Goal: Task Accomplishment & Management: Use online tool/utility

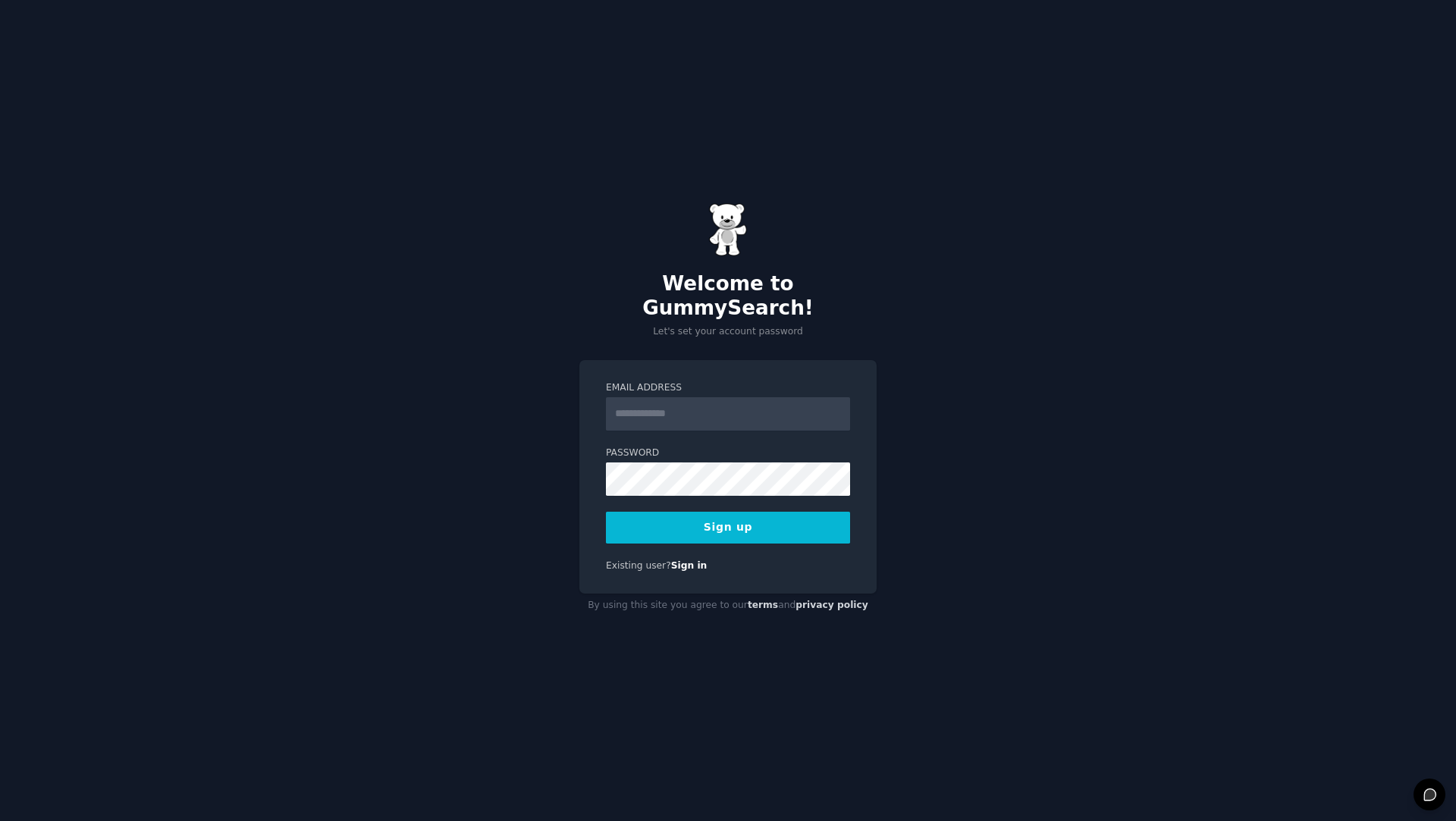
click at [1066, 376] on div "Welcome to GummySearch! Let's set your account password Email Address Password …" at bounding box center [728, 410] width 1456 height 821
click at [738, 410] on input "Email Address" at bounding box center [728, 414] width 244 height 33
paste input "**********"
type input "**********"
click at [1043, 362] on div "**********" at bounding box center [728, 410] width 1456 height 821
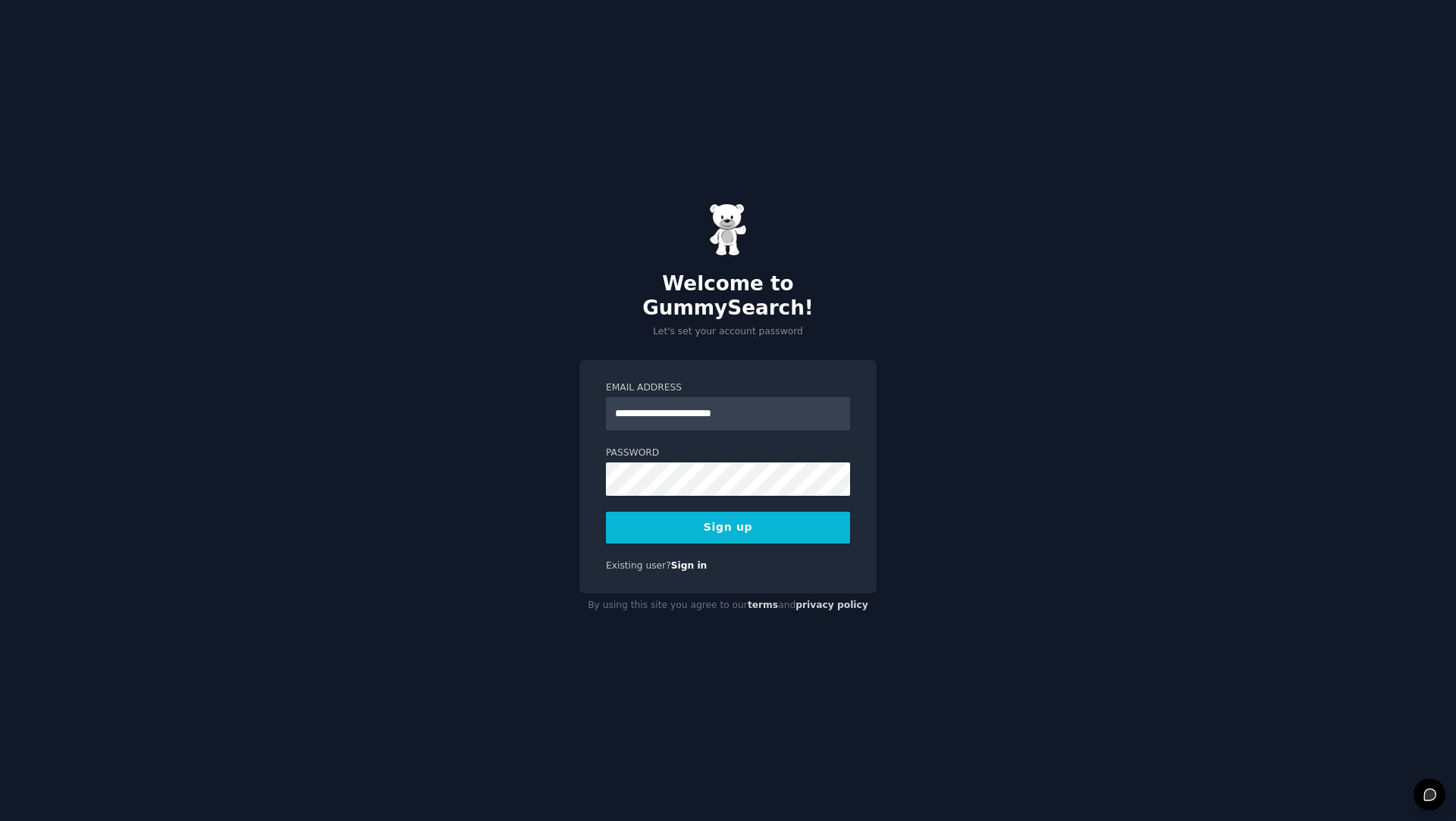
click at [753, 512] on button "Sign up" at bounding box center [728, 527] width 244 height 31
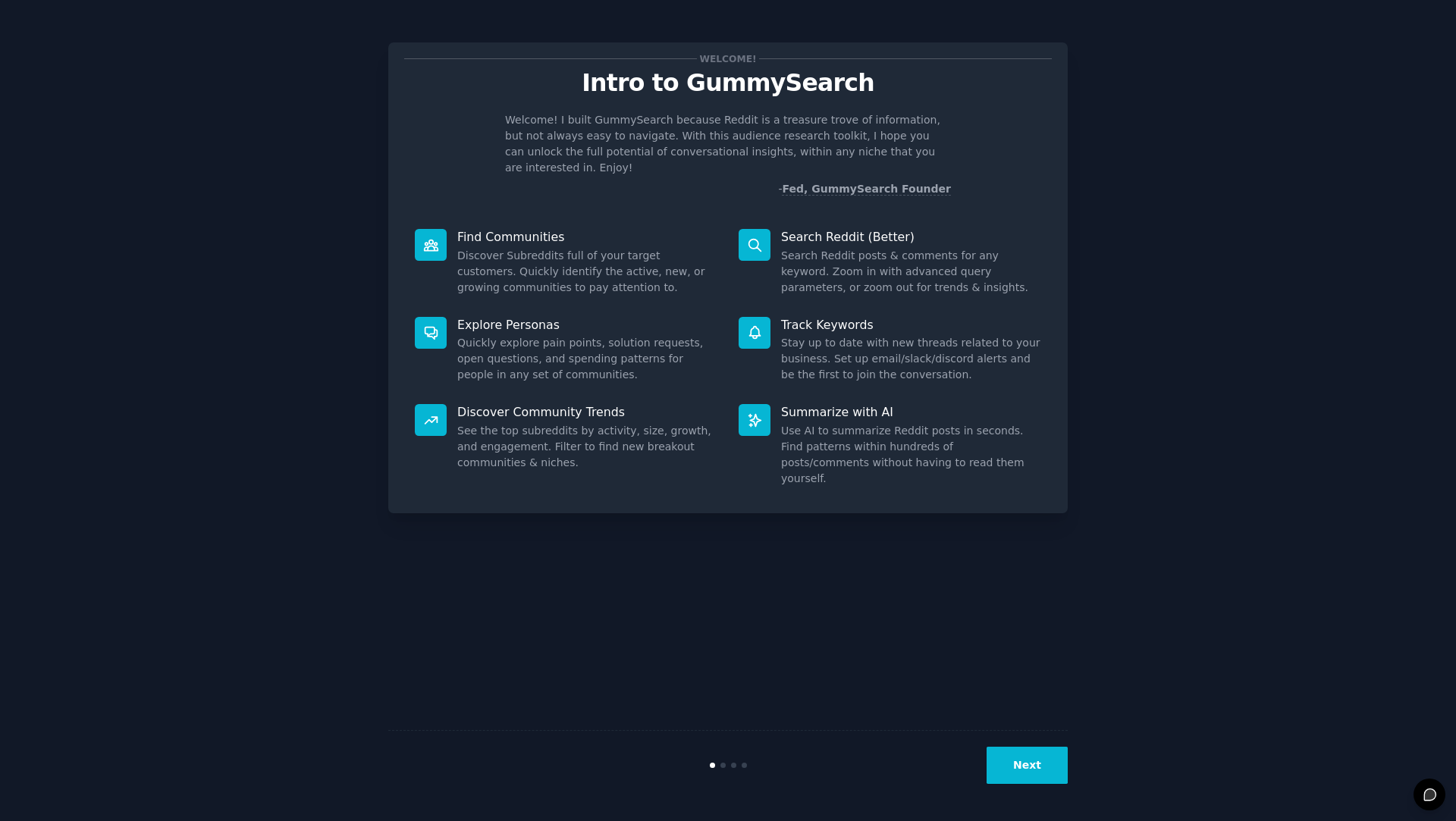
click at [1037, 780] on button "Next" at bounding box center [1027, 765] width 81 height 37
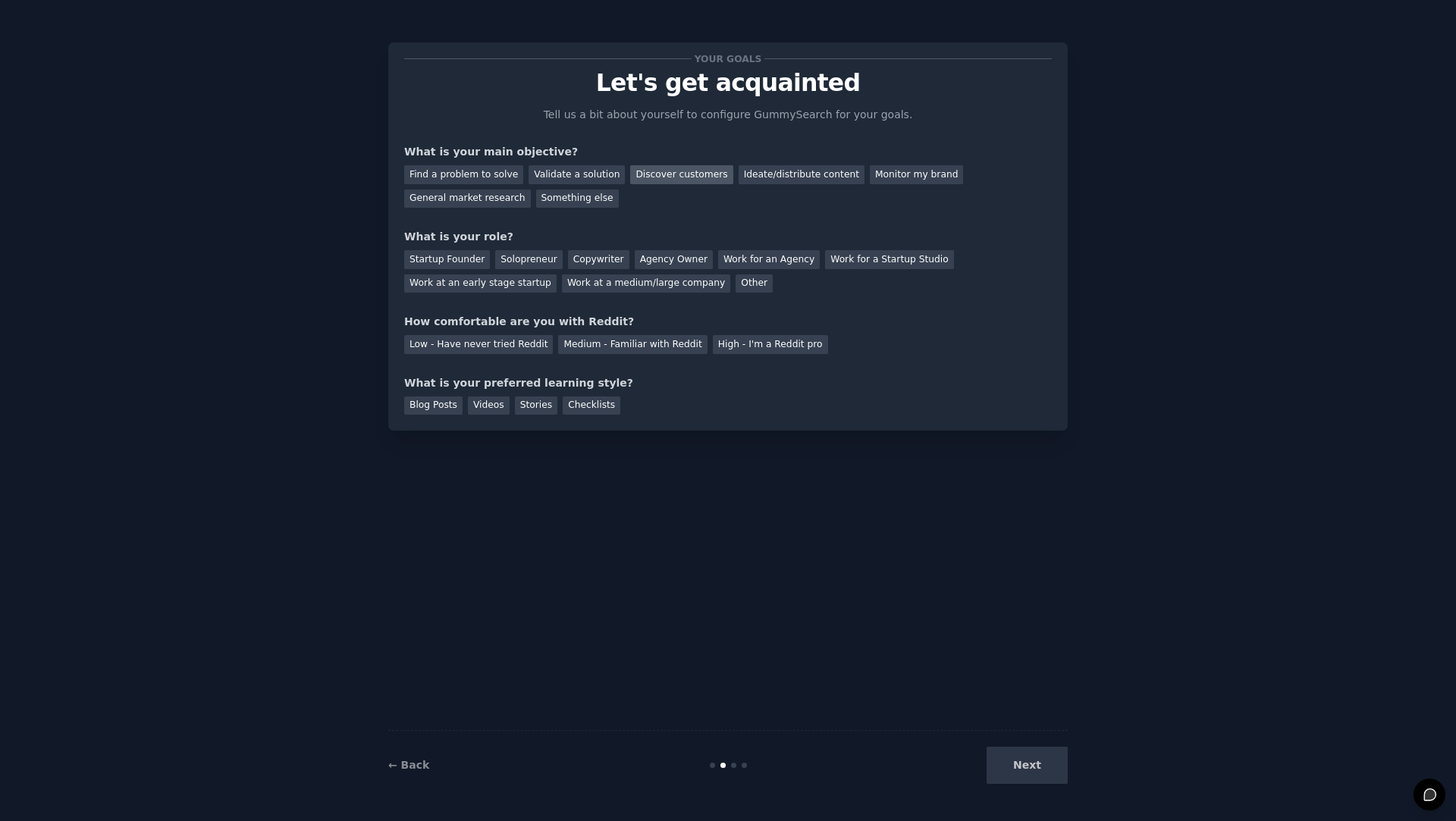
click at [692, 175] on div "Discover customers" at bounding box center [681, 175] width 103 height 19
click at [464, 260] on div "Startup Founder" at bounding box center [446, 260] width 86 height 19
click at [505, 353] on div "Low - Have never tried Reddit" at bounding box center [478, 344] width 149 height 19
click at [451, 408] on div "Blog Posts" at bounding box center [432, 405] width 58 height 19
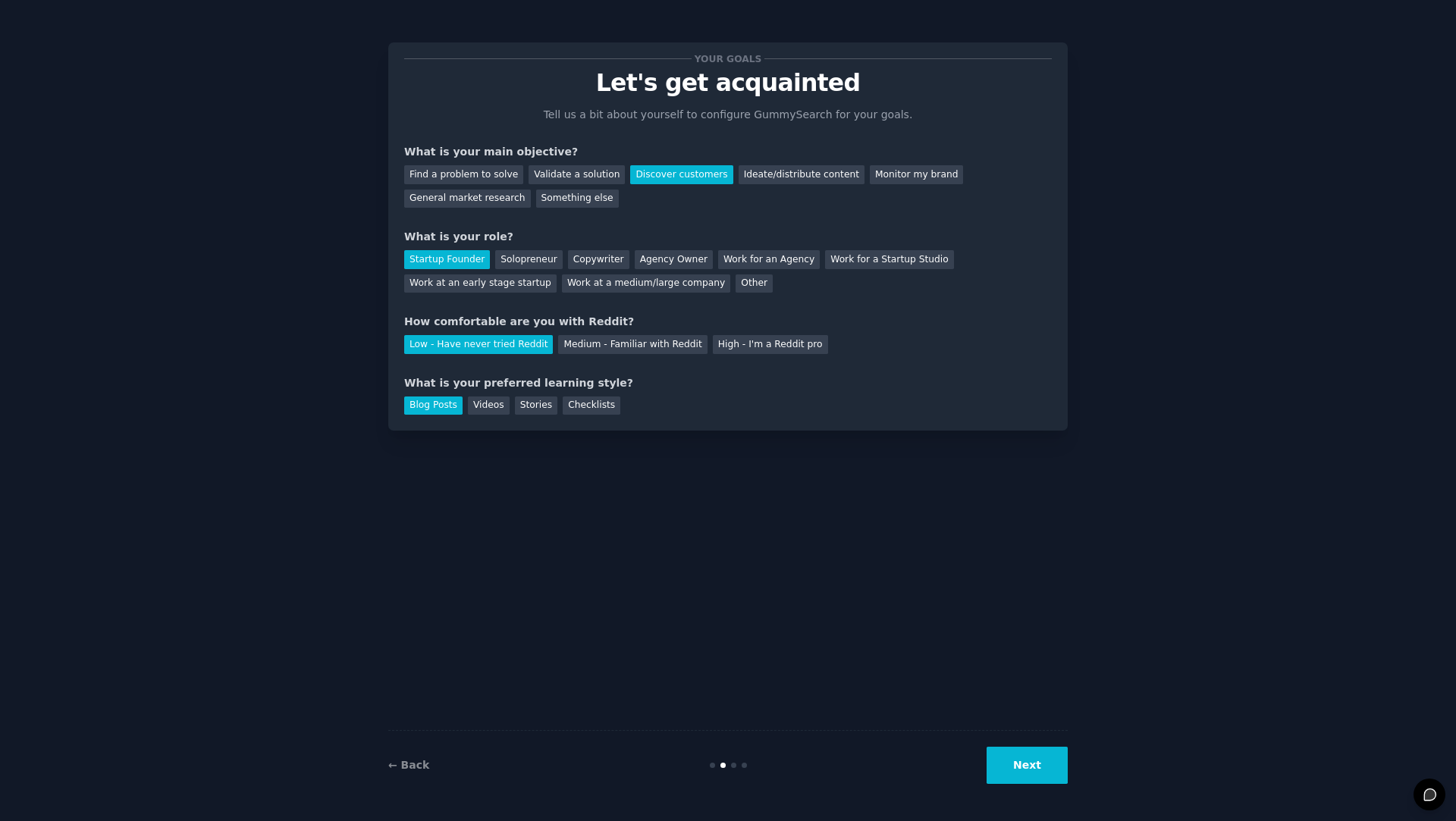
click at [1042, 758] on button "Next" at bounding box center [1027, 765] width 81 height 37
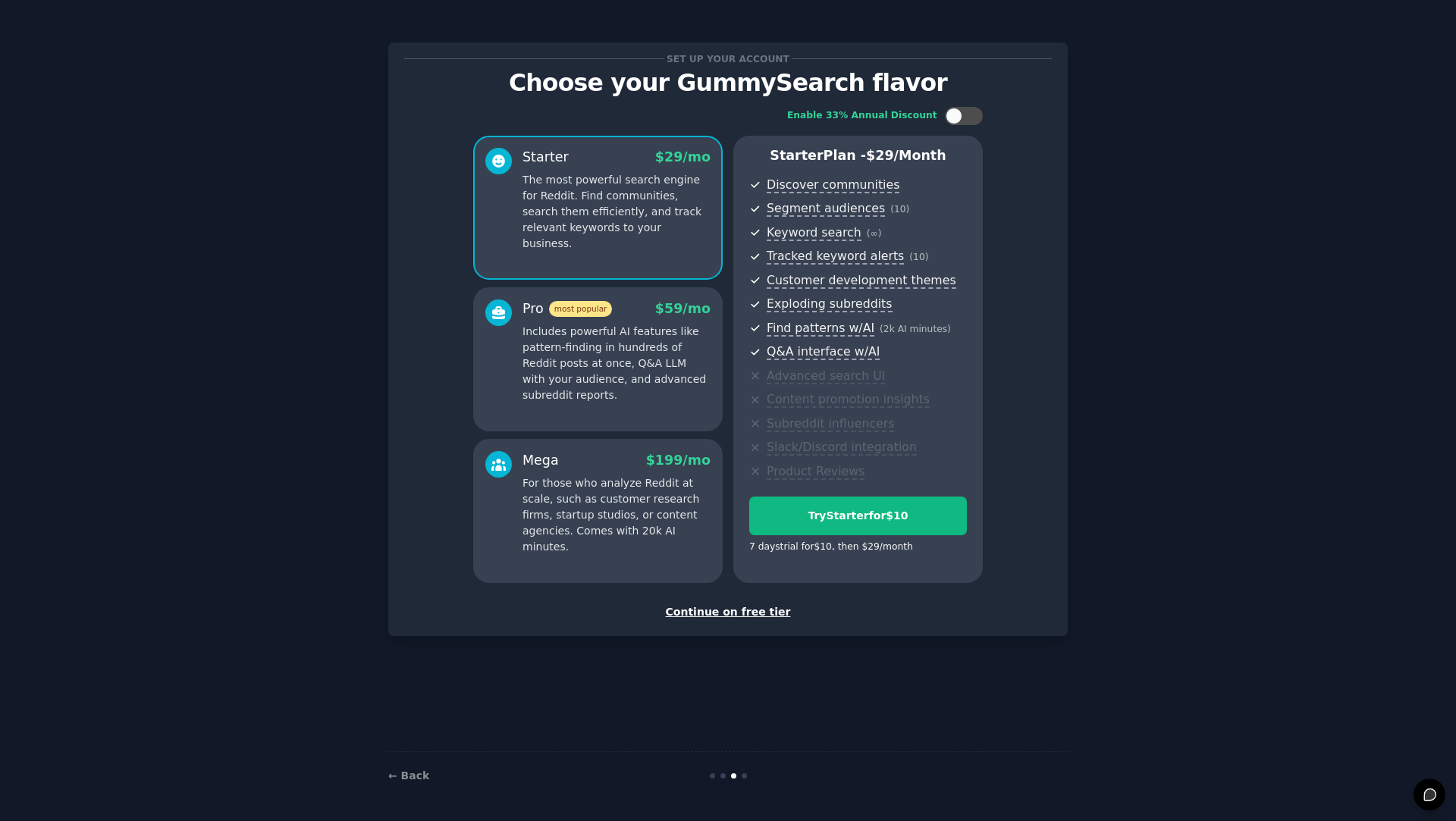
click at [757, 616] on div "Continue on free tier" at bounding box center [727, 611] width 648 height 16
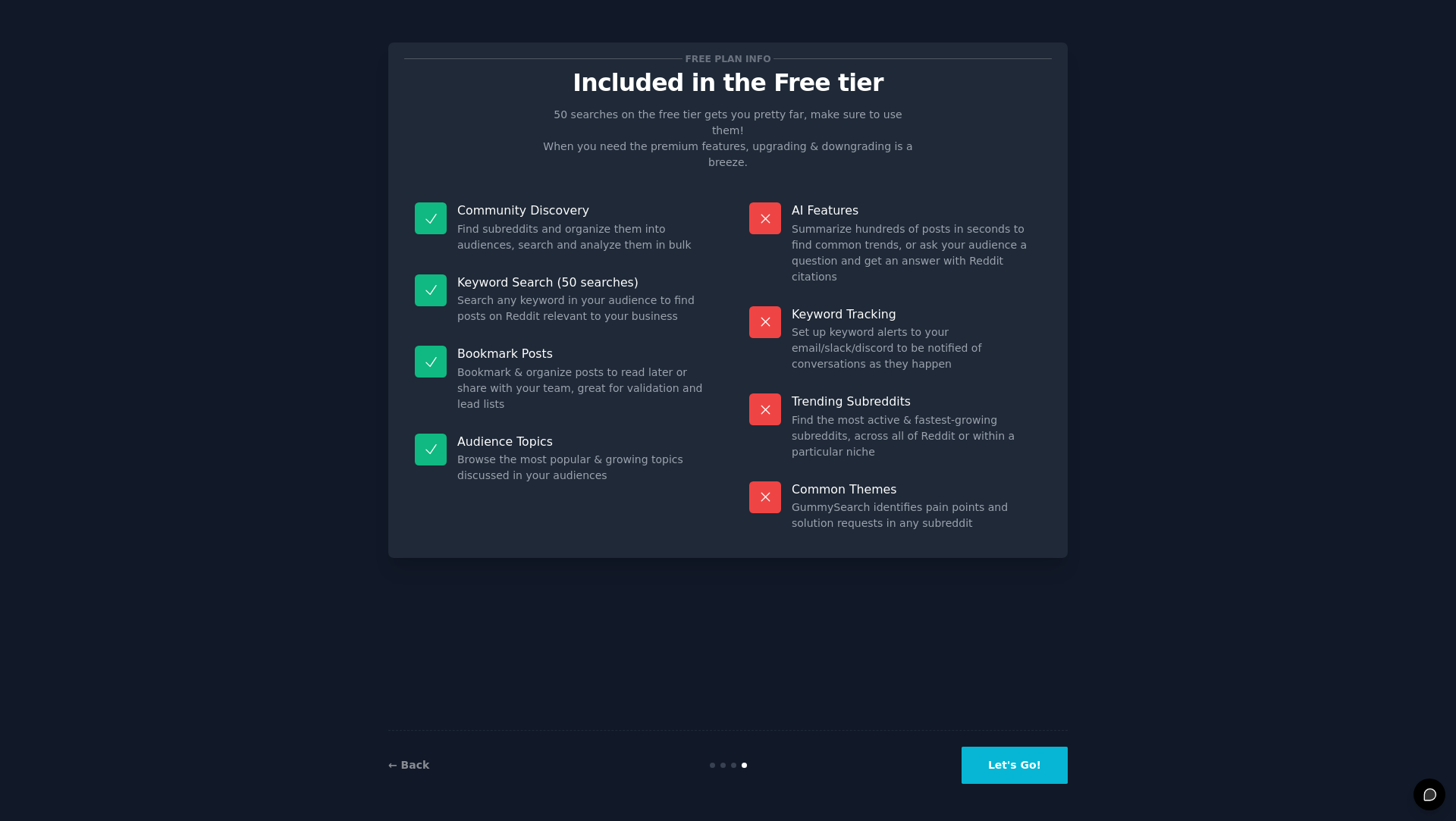
click at [1015, 761] on button "Let's Go!" at bounding box center [1014, 765] width 106 height 37
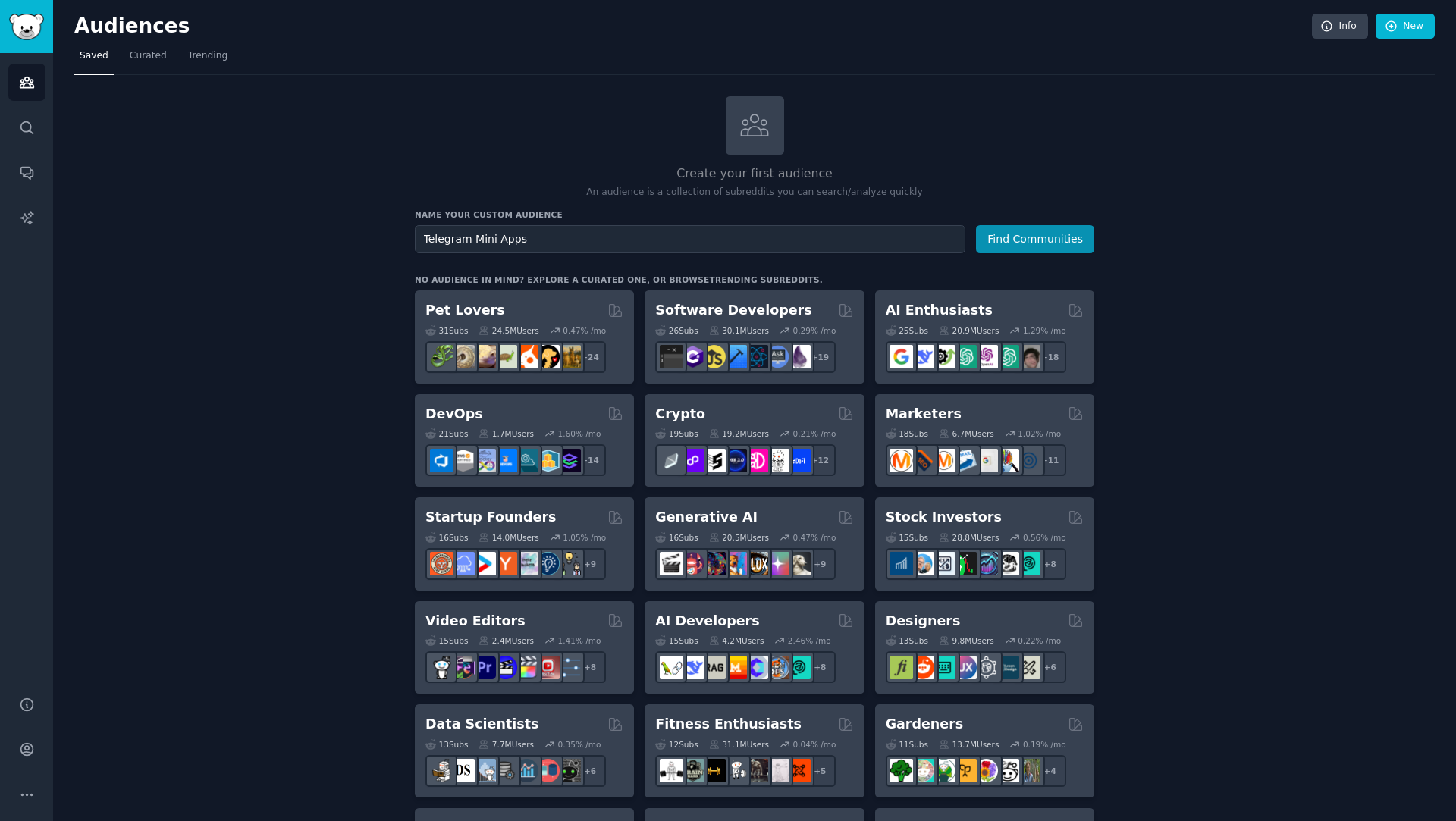
type input "Telegram Mini Apps"
click at [976, 225] on button "Find Communities" at bounding box center [1035, 239] width 118 height 28
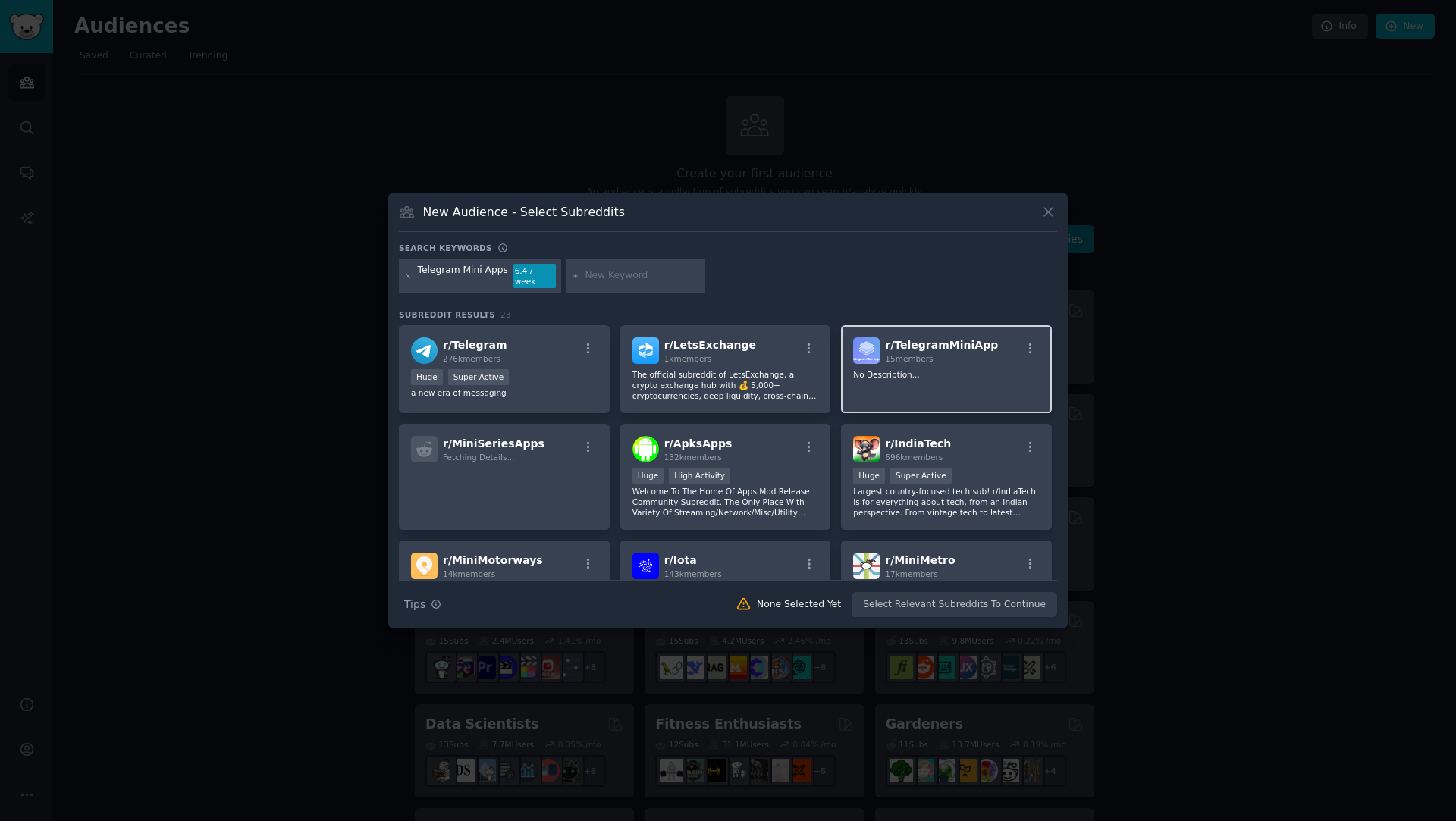
click at [909, 369] on p "No Description..." at bounding box center [946, 374] width 187 height 10
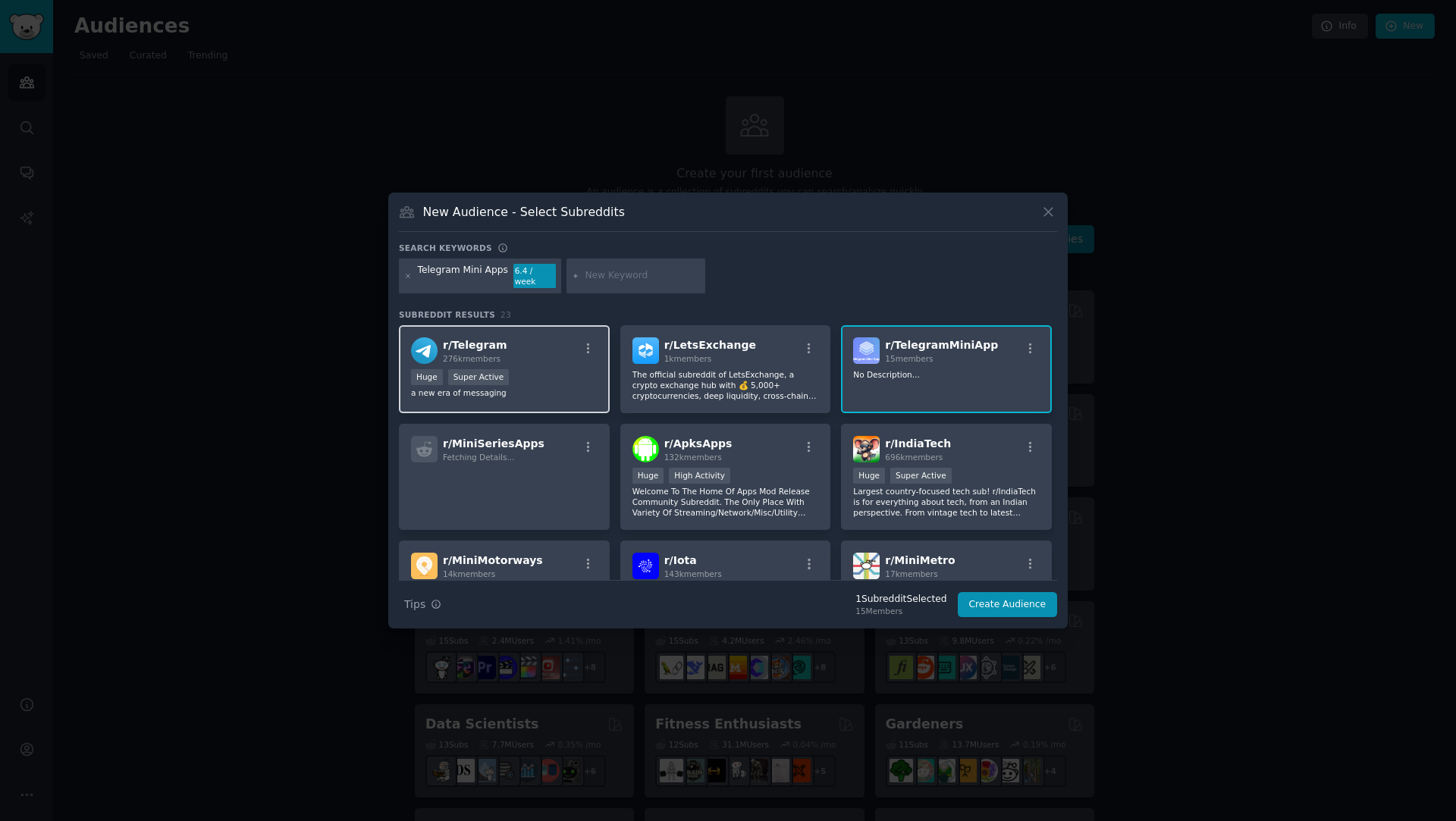
click at [589, 374] on div "Huge Super Active" at bounding box center [504, 379] width 187 height 19
click at [1022, 602] on button "Create Audience" at bounding box center [1008, 605] width 100 height 26
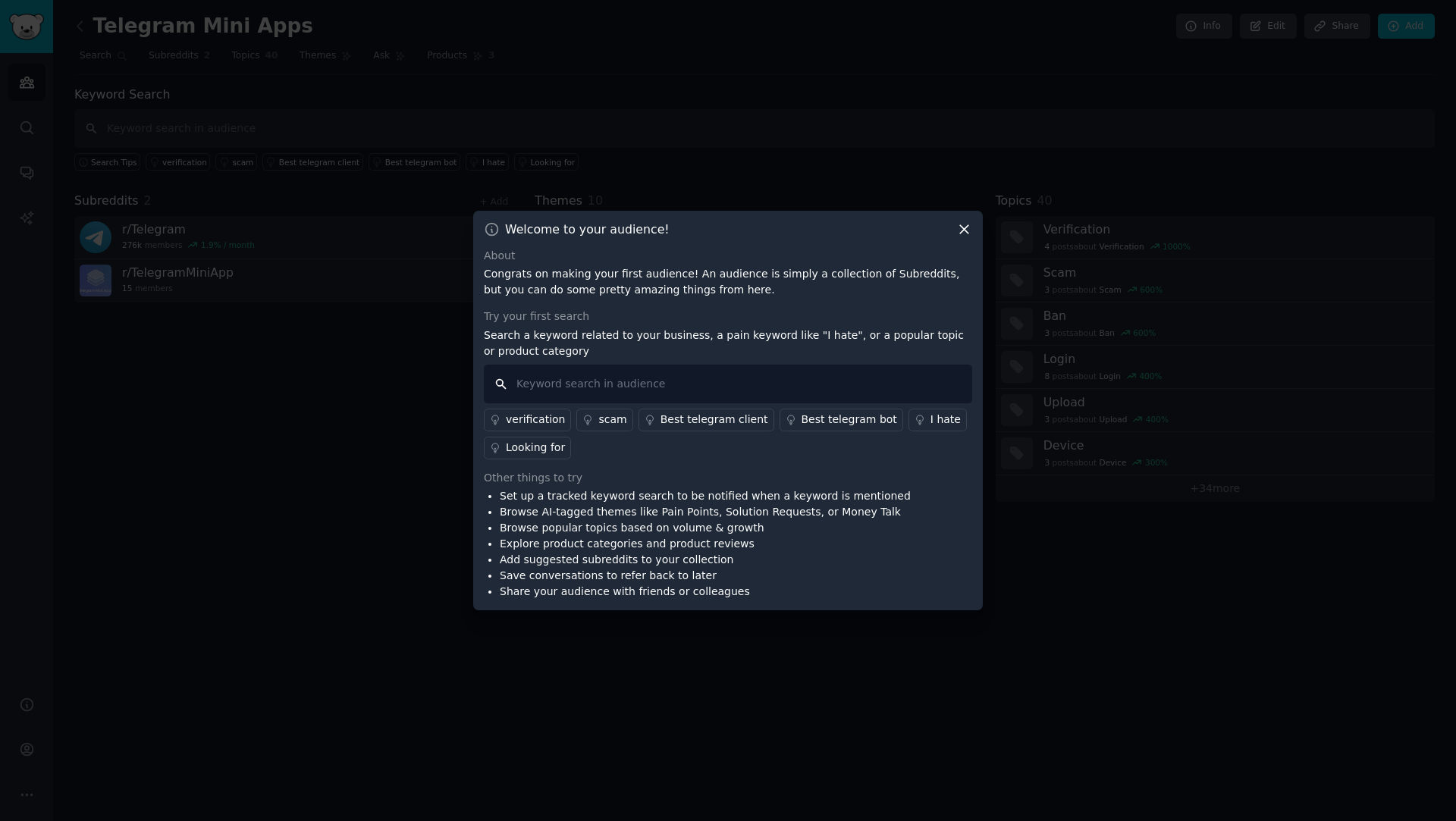
click at [666, 374] on input "text" at bounding box center [728, 384] width 489 height 39
type input "Mini Apps"
